Goal: Task Accomplishment & Management: Use online tool/utility

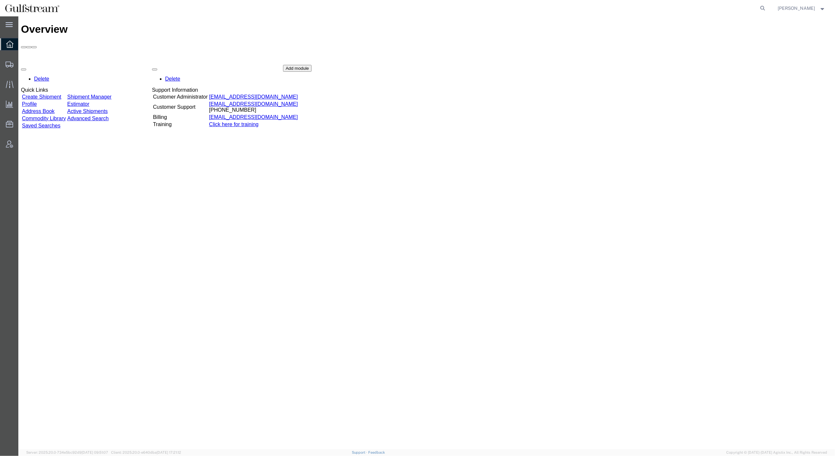
click at [227, 217] on div "Overview Delete Quick Links Create Shipment Shipment Manager Profile Estimator …" at bounding box center [426, 239] width 811 height 433
click at [532, 194] on div "Overview Delete Quick Links Create Shipment Shipment Manager Profile Estimator …" at bounding box center [426, 239] width 811 height 433
click at [0, 0] on span "Estimator" at bounding box center [0, 0] width 0 height 0
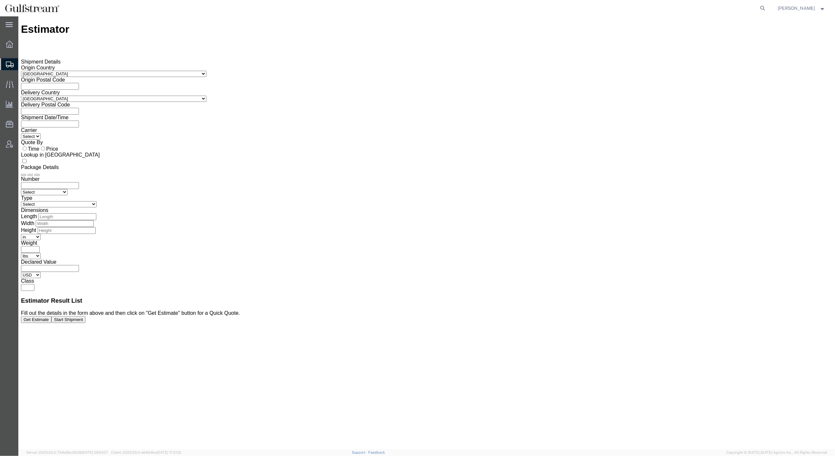
click at [180, 237] on div "Estimator Please fix the following errors Shipment Details Origin Country Selec…" at bounding box center [426, 239] width 811 height 433
click at [79, 83] on input "text" at bounding box center [50, 86] width 58 height 7
type input "76114"
type input "31408"
click at [21, 122] on icon at bounding box center [21, 124] width 0 height 6
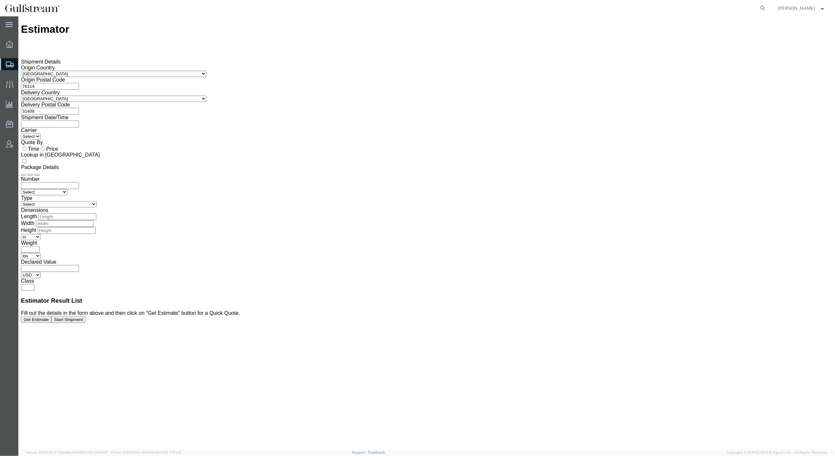
click at [79, 121] on input "text" at bounding box center [50, 124] width 58 height 7
drag, startPoint x: 181, startPoint y: 128, endPoint x: 183, endPoint y: 130, distance: 3.5
click at [41, 133] on select "Select" at bounding box center [31, 136] width 20 height 6
click at [90, 126] on div "Origin Country Select Afghanistan Åland Islands Albania Algeria American Samoa …" at bounding box center [426, 115] width 811 height 100
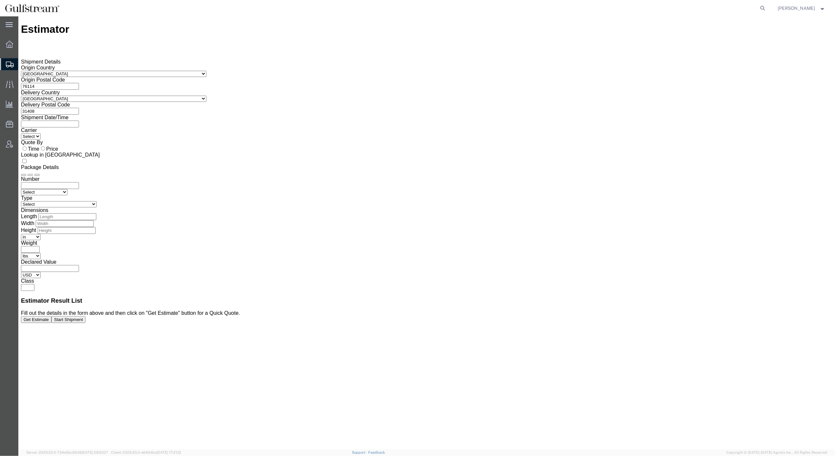
click at [79, 182] on input "number" at bounding box center [50, 185] width 58 height 7
type input "1"
click at [97, 201] on select "Select Bale(s) Basket(s) Bolt(s) Bottle(s) Buckets Bulk Bundle(s) Can(s) Cardbo…" at bounding box center [59, 204] width 76 height 6
select select "YRPK"
click at [97, 201] on select "Select Bale(s) Basket(s) Bolt(s) Bottle(s) Buckets Bulk Bundle(s) Can(s) Cardbo…" at bounding box center [59, 204] width 76 height 6
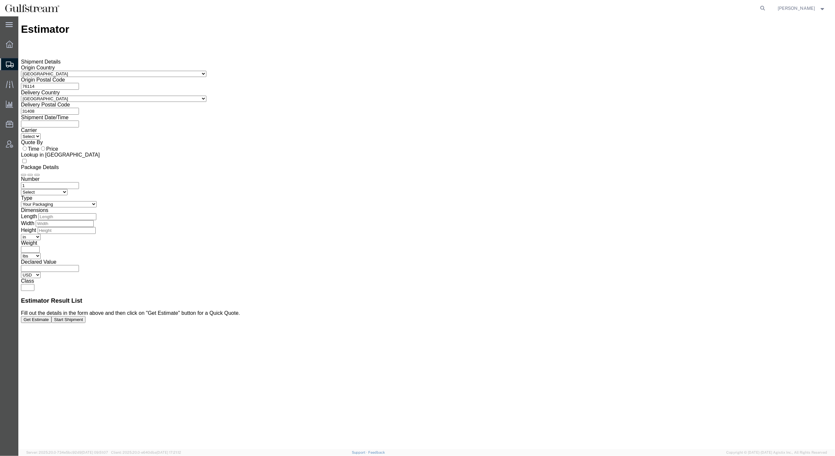
click at [96, 213] on input "number" at bounding box center [67, 216] width 58 height 7
type input "5"
type input "15"
type input "5"
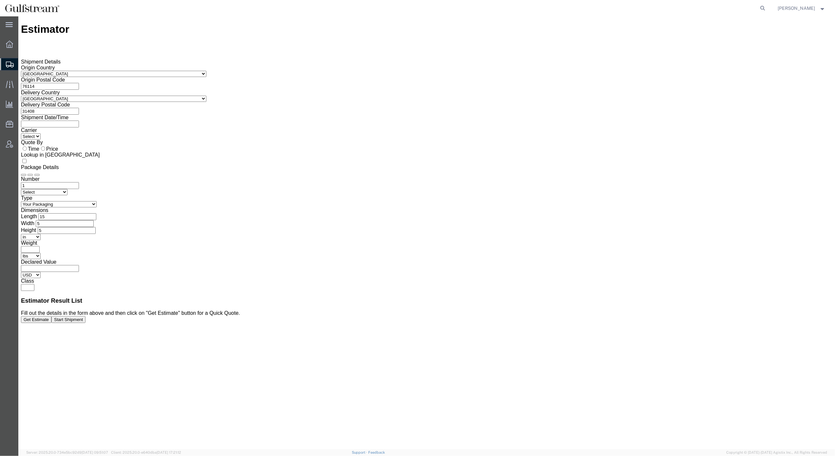
select select "FT"
type input "1000"
click at [668, 248] on div "Estimator Please fix the following errors Shipment Details Origin Country Selec…" at bounding box center [426, 239] width 811 height 433
click at [51, 323] on button "Get Estimate" at bounding box center [36, 319] width 30 height 7
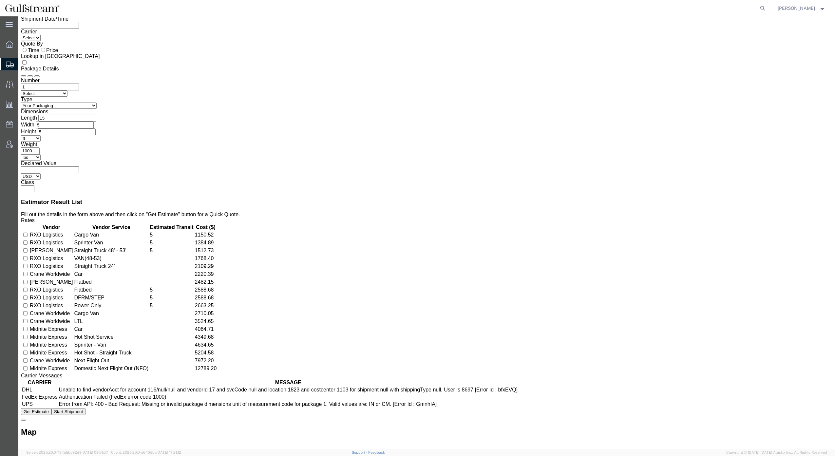
scroll to position [105, 0]
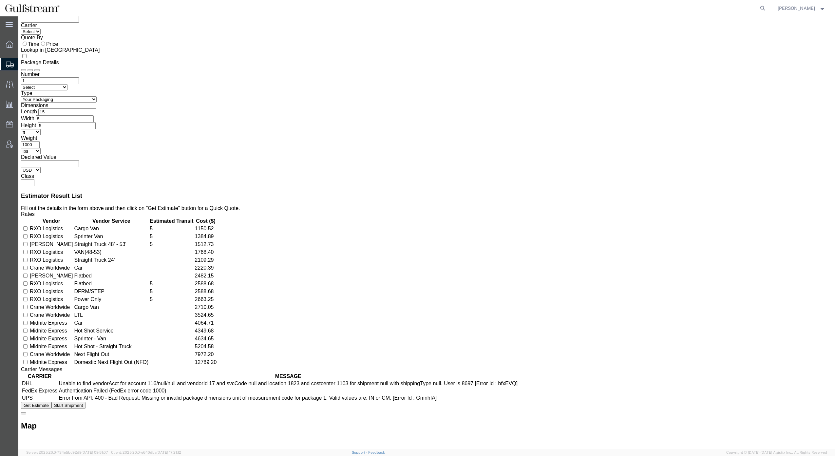
click at [273, 367] on div "Carrier Messages" at bounding box center [426, 370] width 811 height 6
click at [73, 304] on td "Crane Worldwide" at bounding box center [51, 307] width 44 height 7
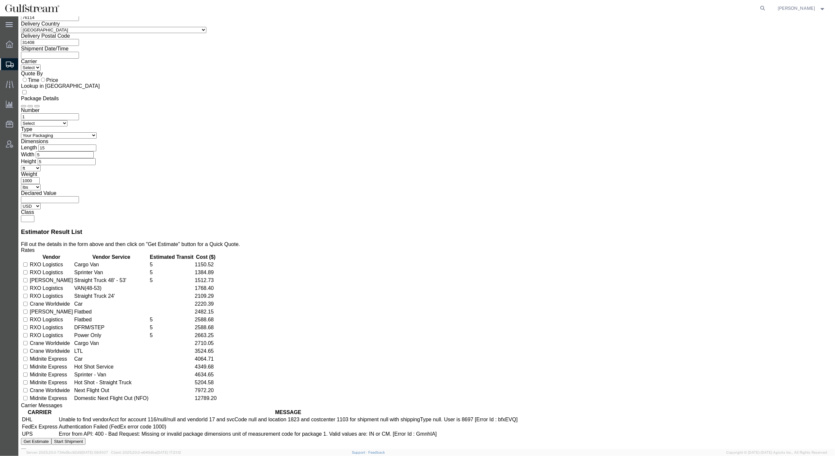
scroll to position [0, 0]
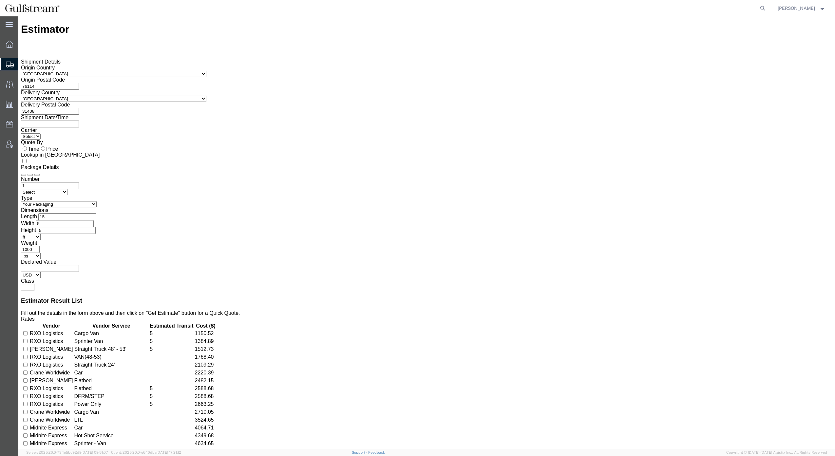
click at [449, 297] on h3 "Estimator Result List" at bounding box center [426, 300] width 811 height 7
click at [822, 9] on strong "button" at bounding box center [823, 8] width 6 height 2
click at [741, 9] on agx-global-search at bounding box center [664, 8] width 210 height 16
click at [0, 0] on span "Shipment Manager" at bounding box center [0, 0] width 0 height 0
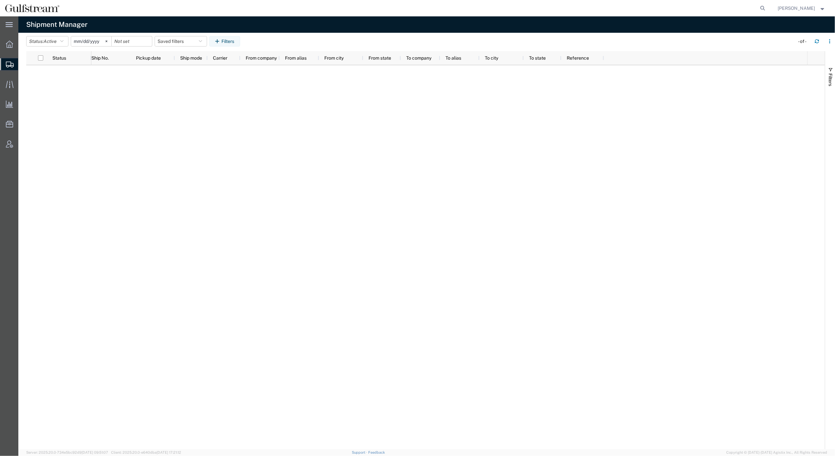
click at [0, 0] on span "Create from Template" at bounding box center [0, 0] width 0 height 0
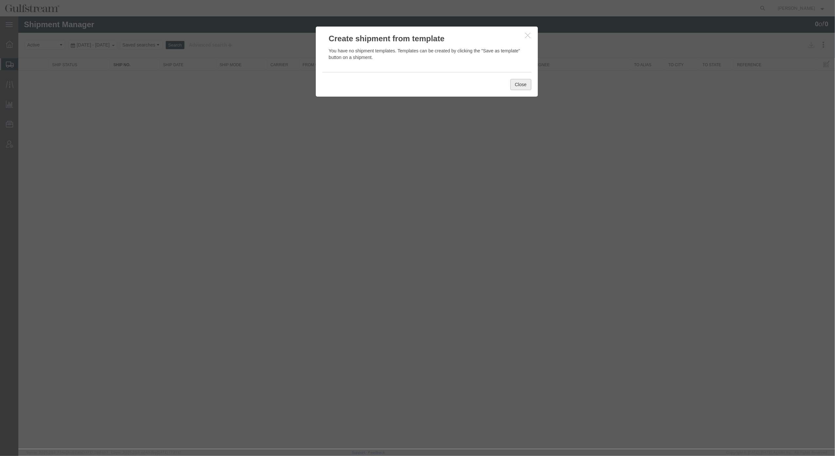
click at [522, 85] on button "Close" at bounding box center [520, 84] width 21 height 11
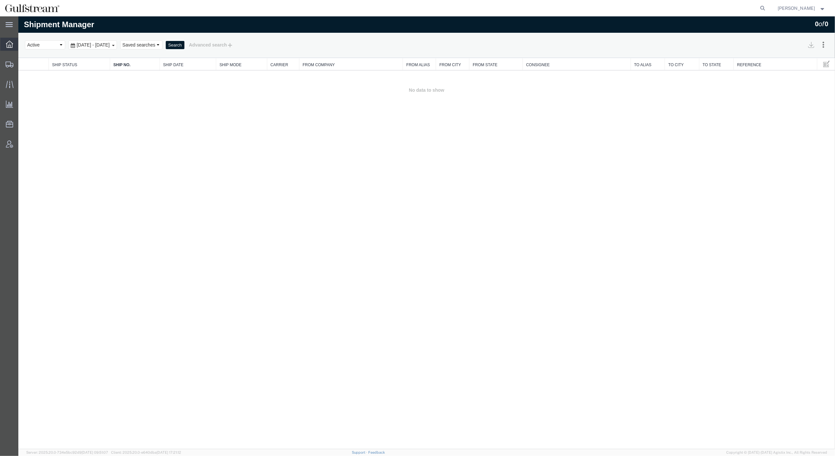
click at [10, 45] on icon at bounding box center [9, 44] width 7 height 7
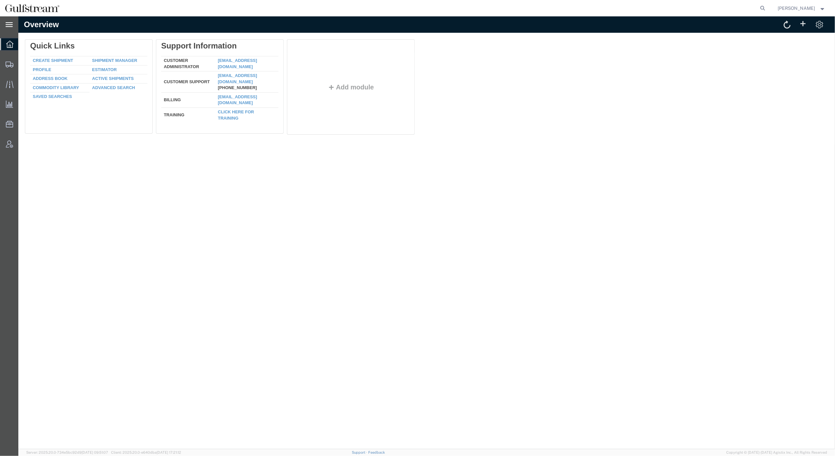
click at [11, 25] on icon at bounding box center [9, 24] width 7 height 5
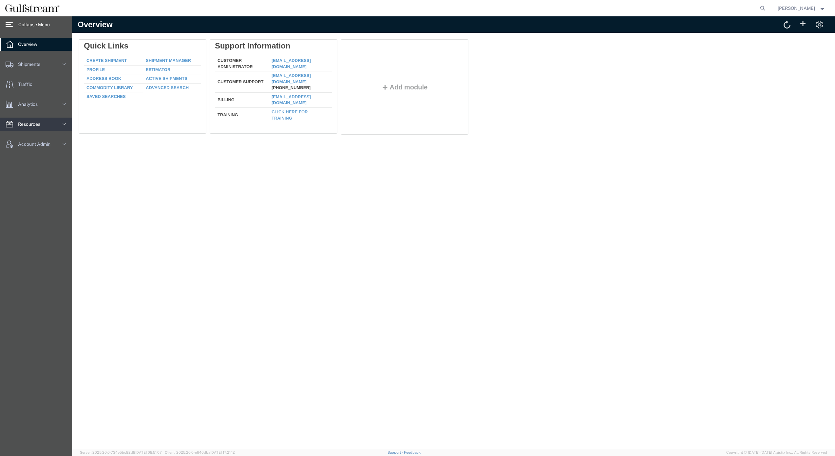
click at [62, 124] on icon at bounding box center [64, 124] width 7 height 7
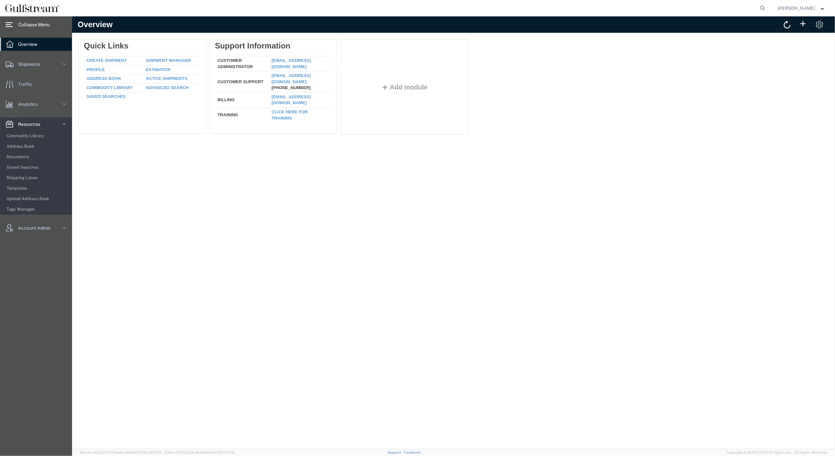
click at [65, 122] on icon at bounding box center [64, 124] width 7 height 7
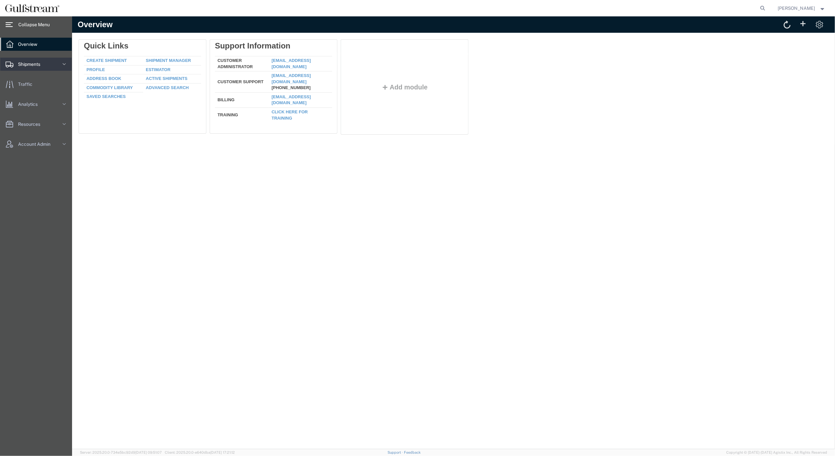
click at [63, 68] on svg-icon at bounding box center [64, 64] width 10 height 13
click at [823, 5] on span "Carrie Black" at bounding box center [802, 8] width 48 height 7
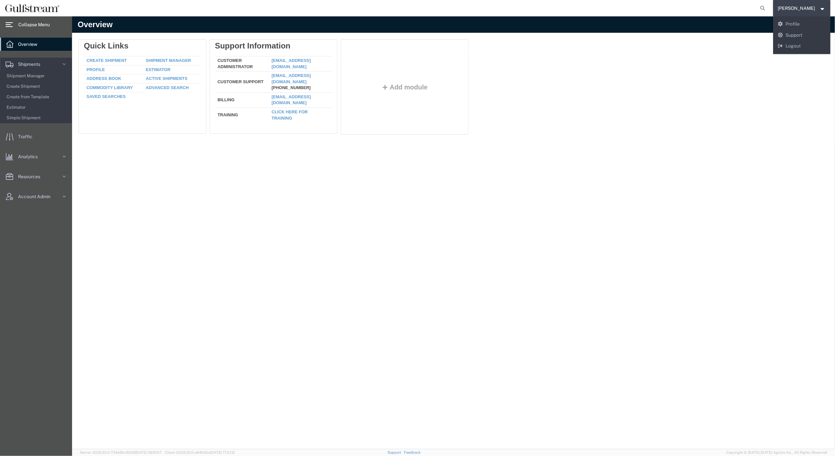
click at [648, 79] on div "Delete Quick Links Create Shipment Shipment Manager Profile Estimator Address B…" at bounding box center [453, 88] width 750 height 98
click at [65, 170] on svg-icon at bounding box center [64, 176] width 10 height 13
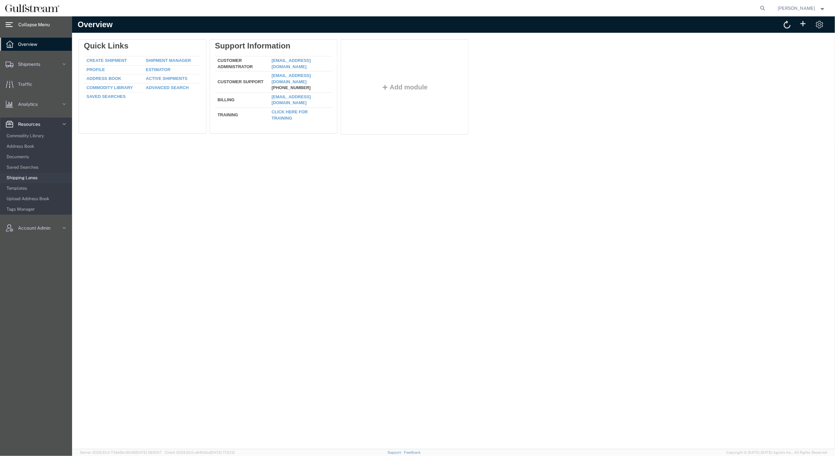
click at [23, 177] on span "Shipping Lanes" at bounding box center [37, 177] width 61 height 13
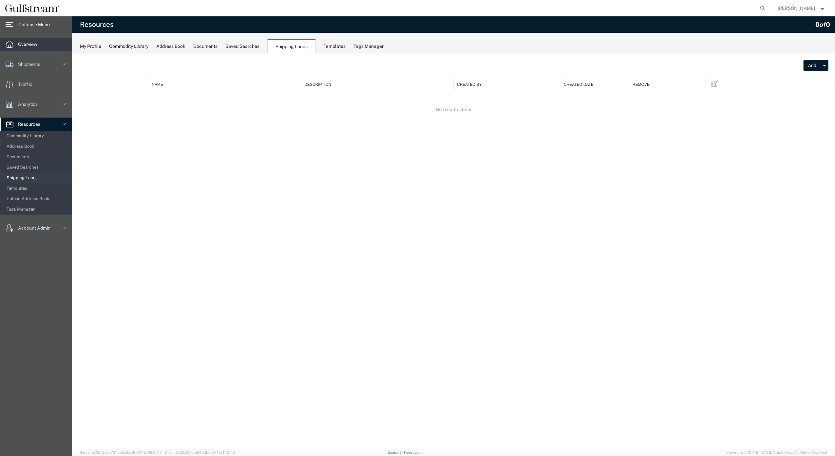
click at [18, 39] on span "Overview" at bounding box center [30, 44] width 24 height 13
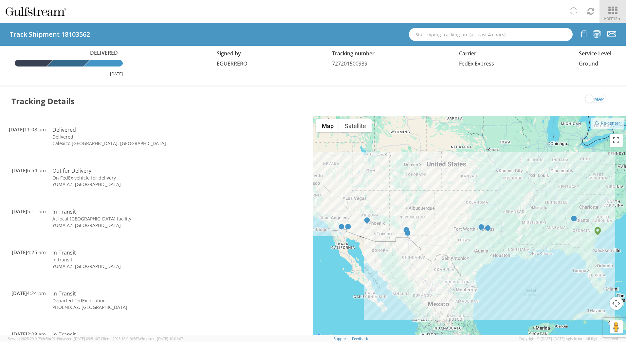
click at [616, 15] on icon at bounding box center [613, 10] width 30 height 9
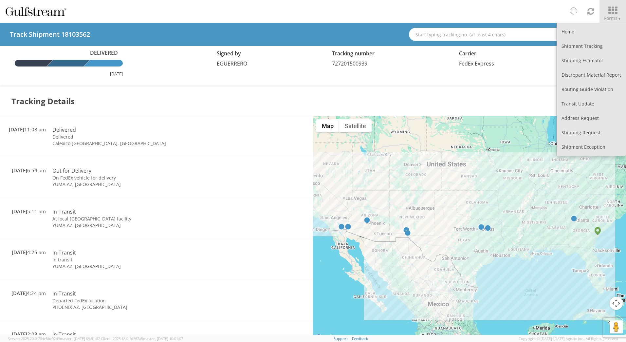
click at [312, 97] on div "Tracking Details map" at bounding box center [313, 100] width 626 height 29
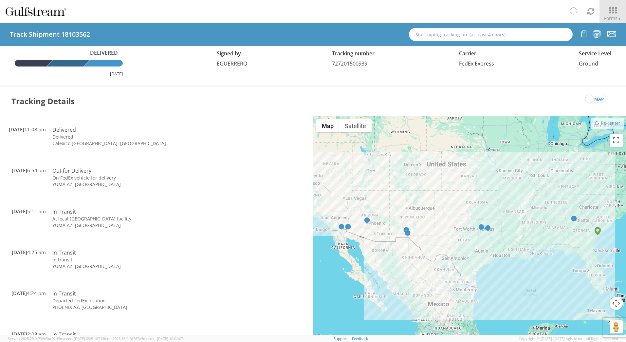
click at [287, 59] on div "Signed by EGUERRERO Tracking number 727201500939 Carrier FedEx Express Service …" at bounding box center [414, 58] width 405 height 18
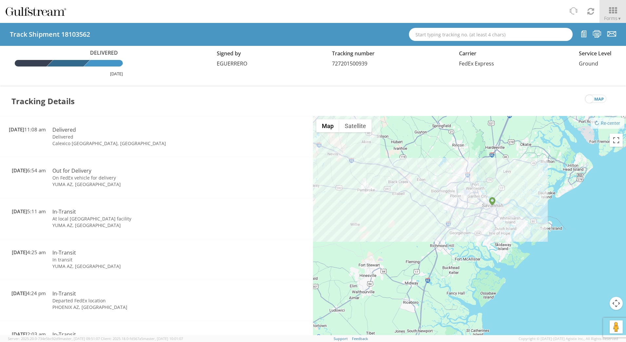
drag, startPoint x: 508, startPoint y: 124, endPoint x: 480, endPoint y: 254, distance: 133.6
click at [480, 254] on div at bounding box center [469, 228] width 313 height 225
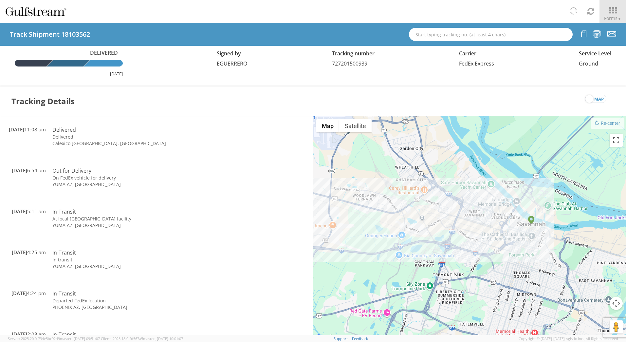
drag, startPoint x: 503, startPoint y: 146, endPoint x: 521, endPoint y: 307, distance: 162.1
click at [521, 307] on div at bounding box center [469, 228] width 313 height 225
